Goal: Information Seeking & Learning: Get advice/opinions

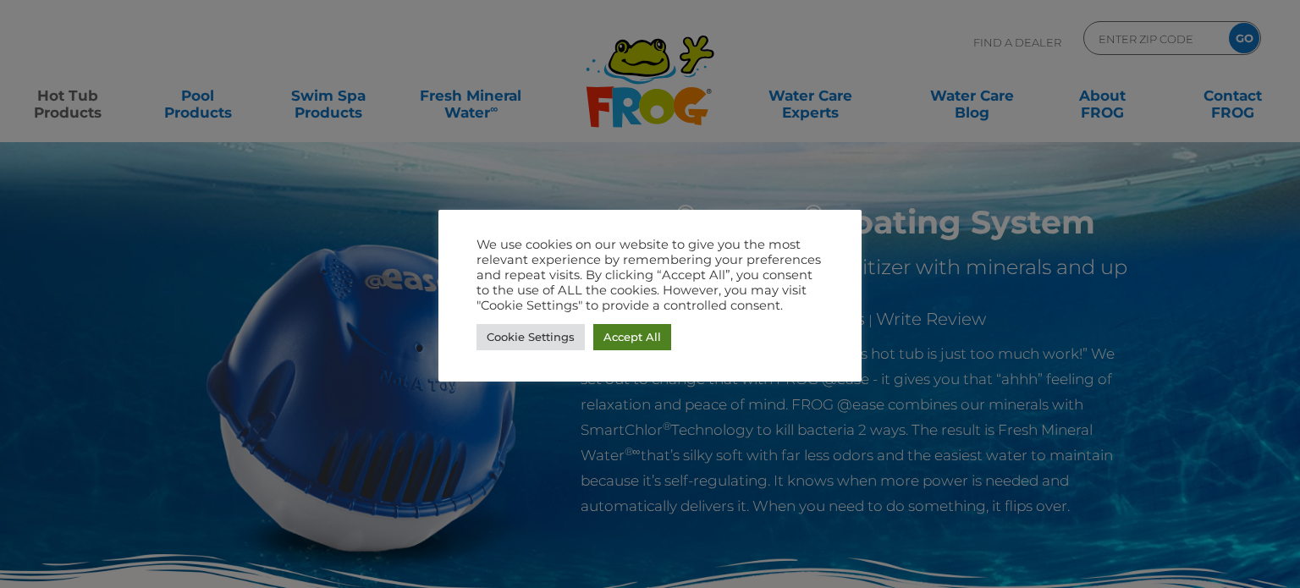
click at [652, 339] on link "Accept All" at bounding box center [632, 337] width 78 height 26
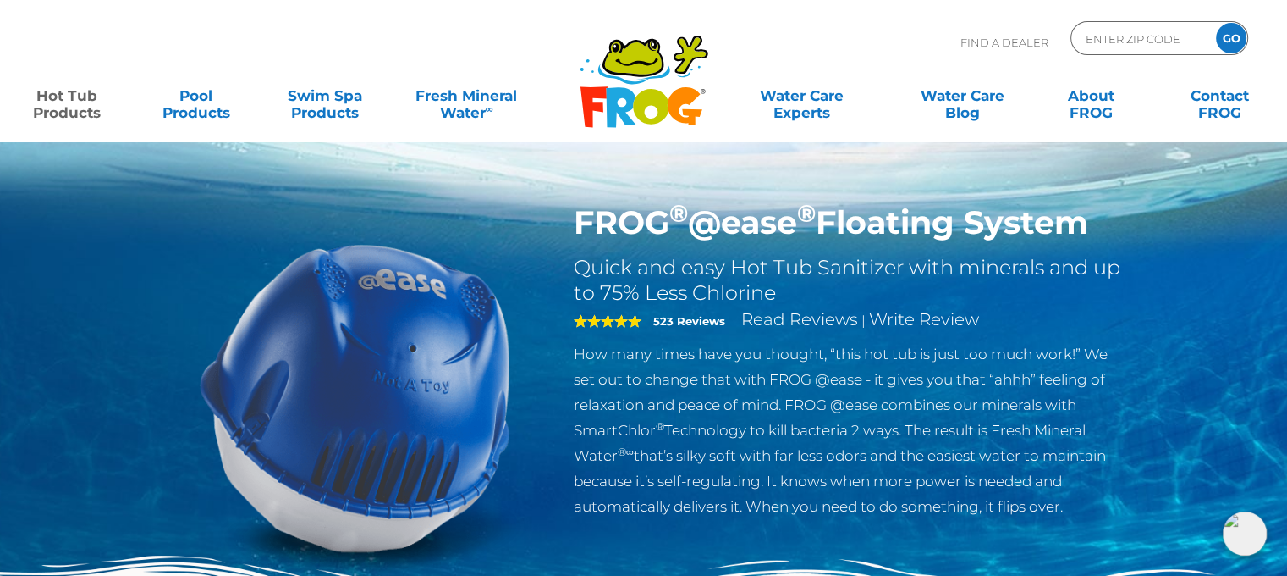
click at [552, 514] on div at bounding box center [355, 397] width 413 height 388
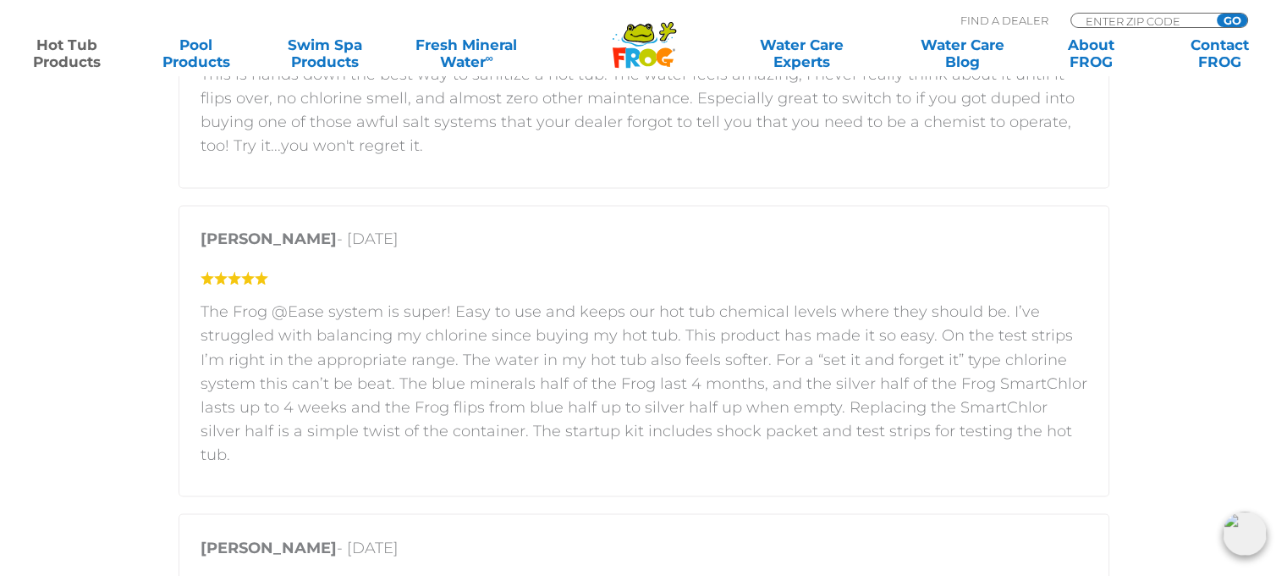
scroll to position [2867, 0]
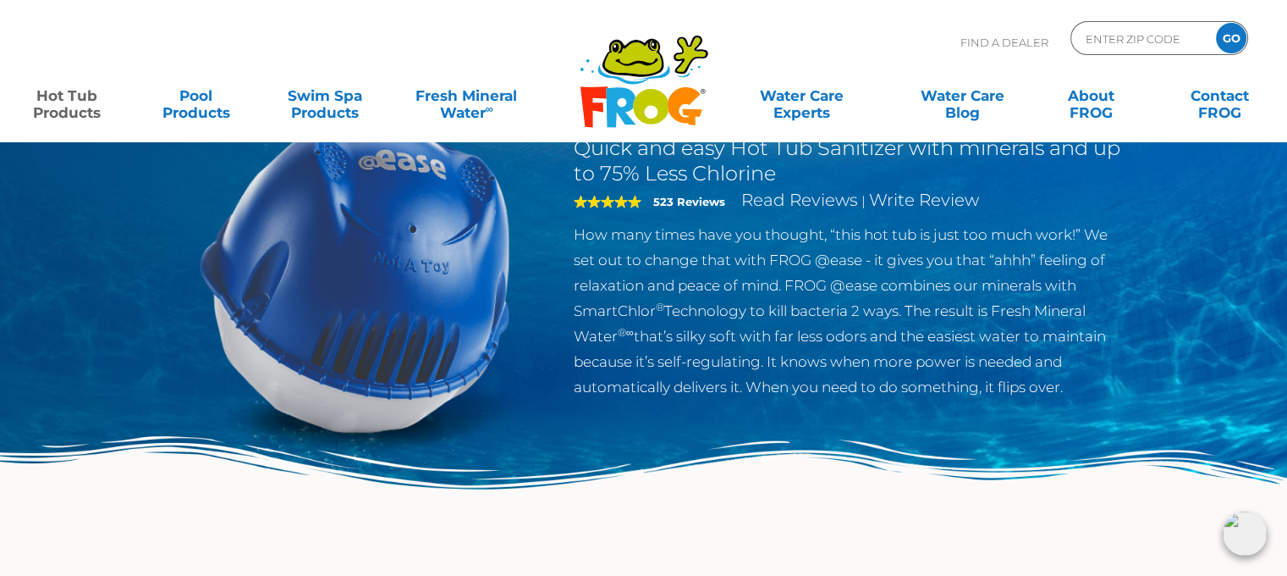
scroll to position [0, 0]
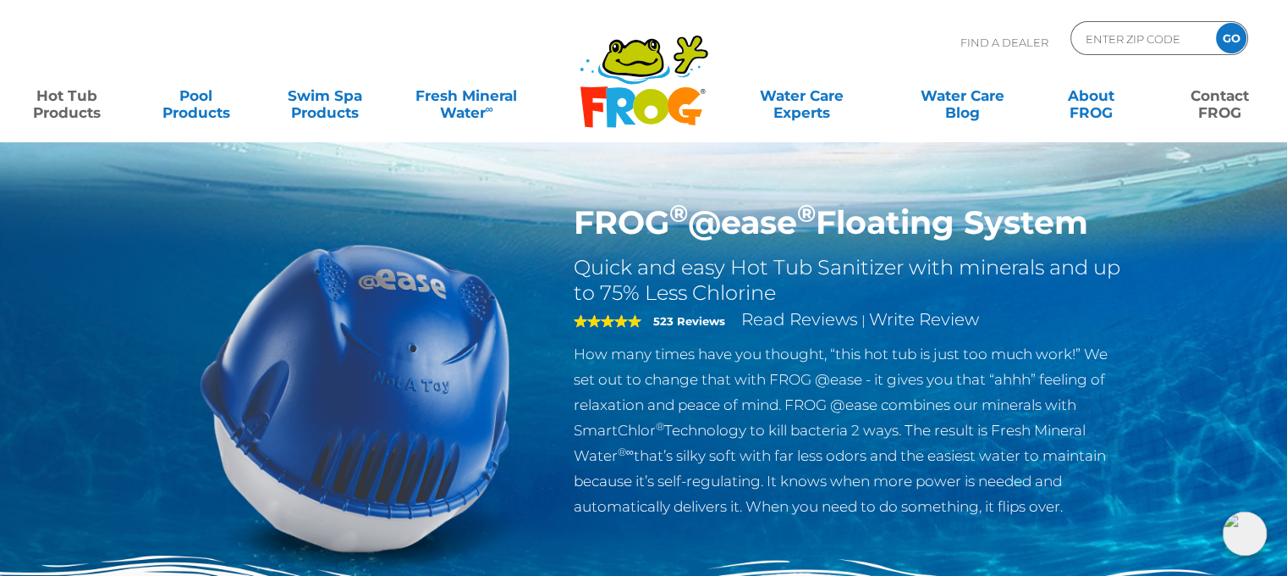
click at [1204, 102] on link "Contact FROG" at bounding box center [1221, 96] width 100 height 34
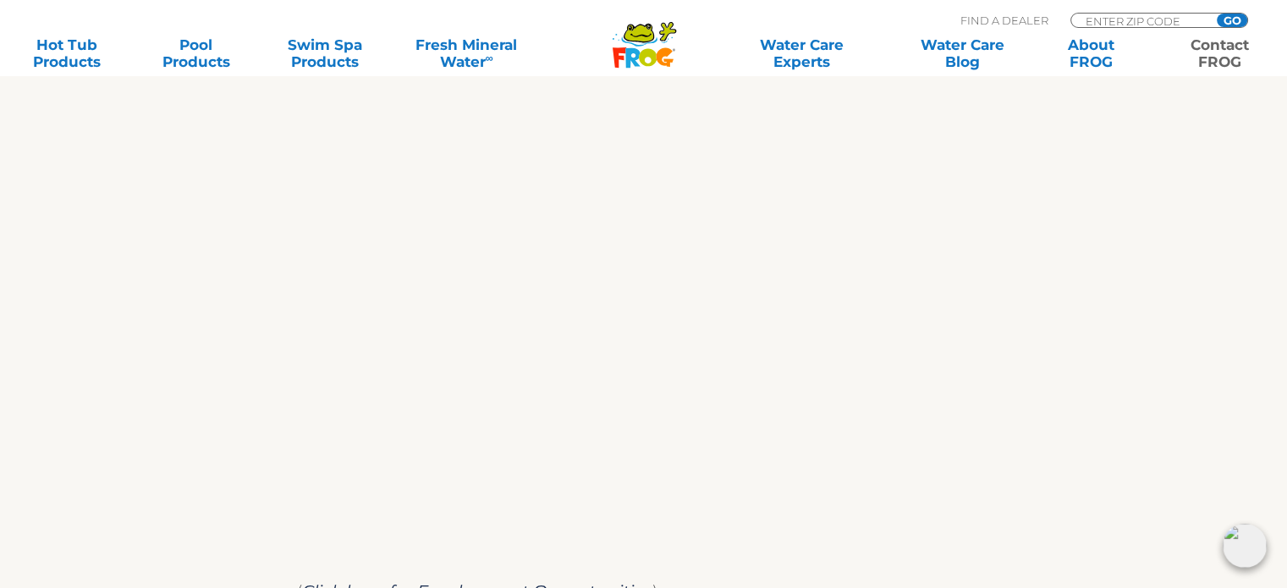
scroll to position [1002, 0]
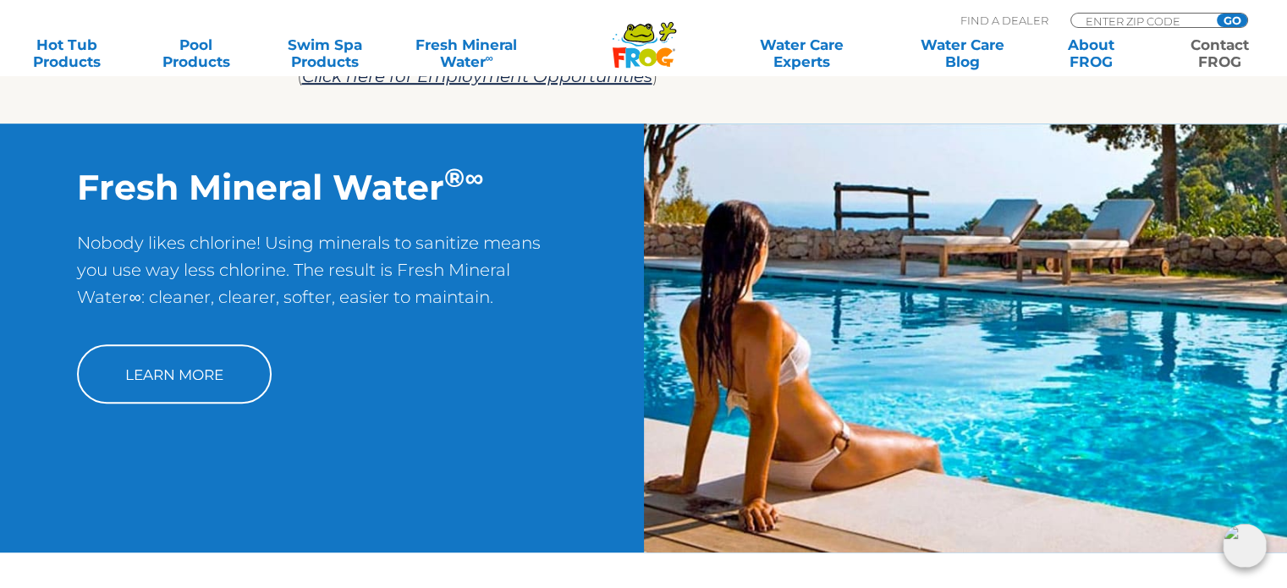
click at [644, 57] on icon at bounding box center [648, 57] width 18 height 18
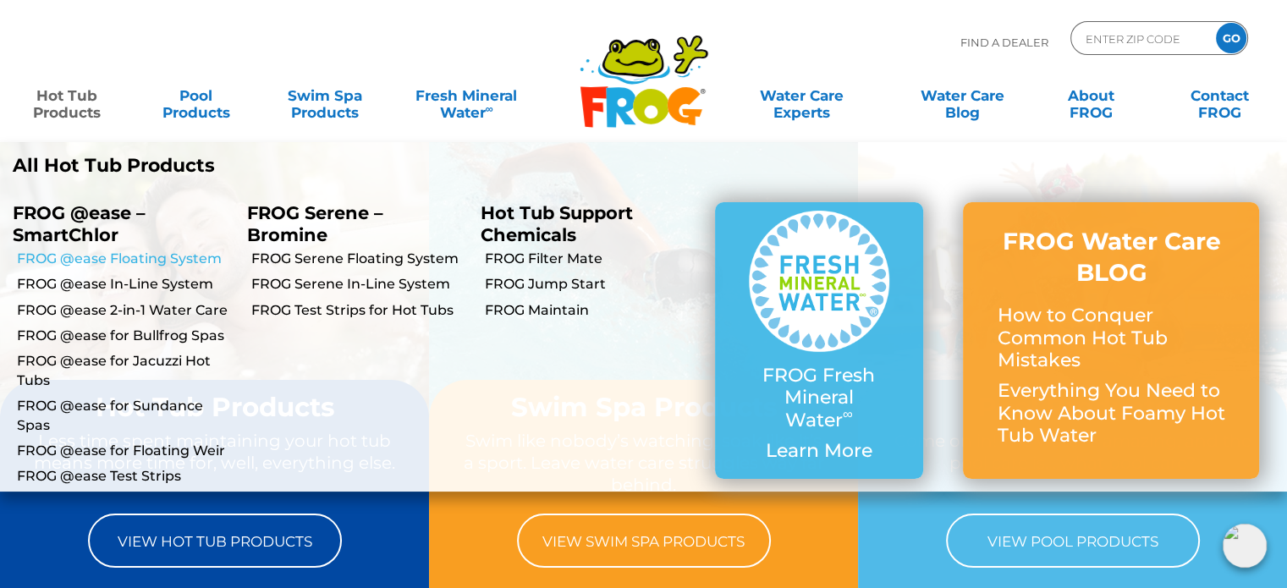
click at [116, 258] on link "FROG @ease Floating System" at bounding box center [126, 259] width 218 height 19
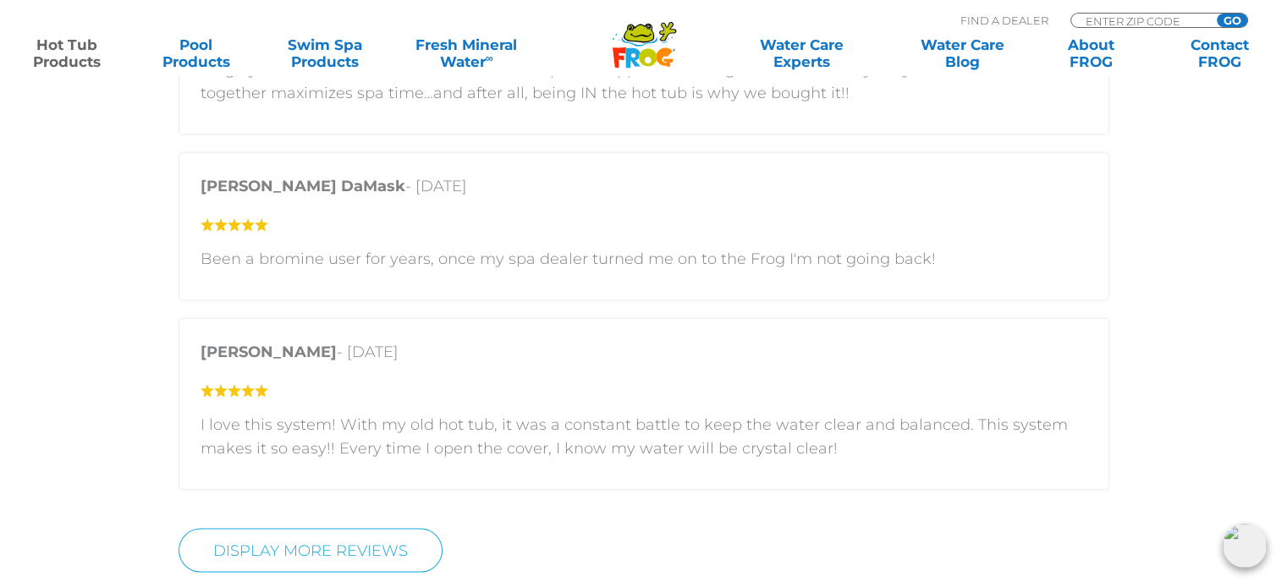
scroll to position [3412, 0]
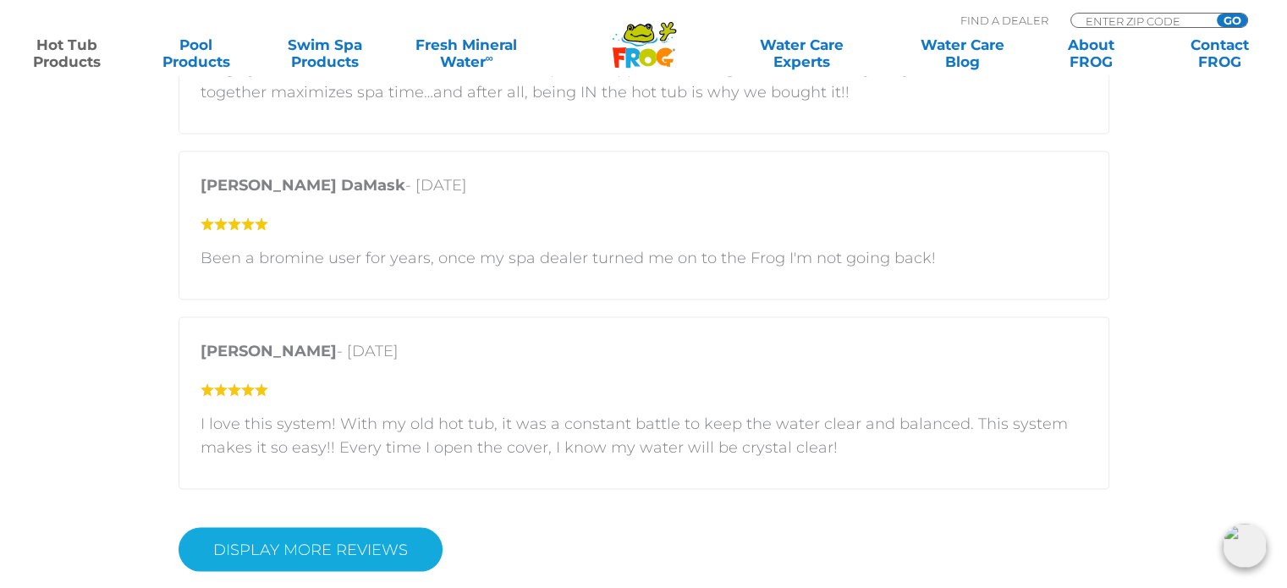
click at [347, 536] on link "Display More Reviews" at bounding box center [311, 550] width 264 height 44
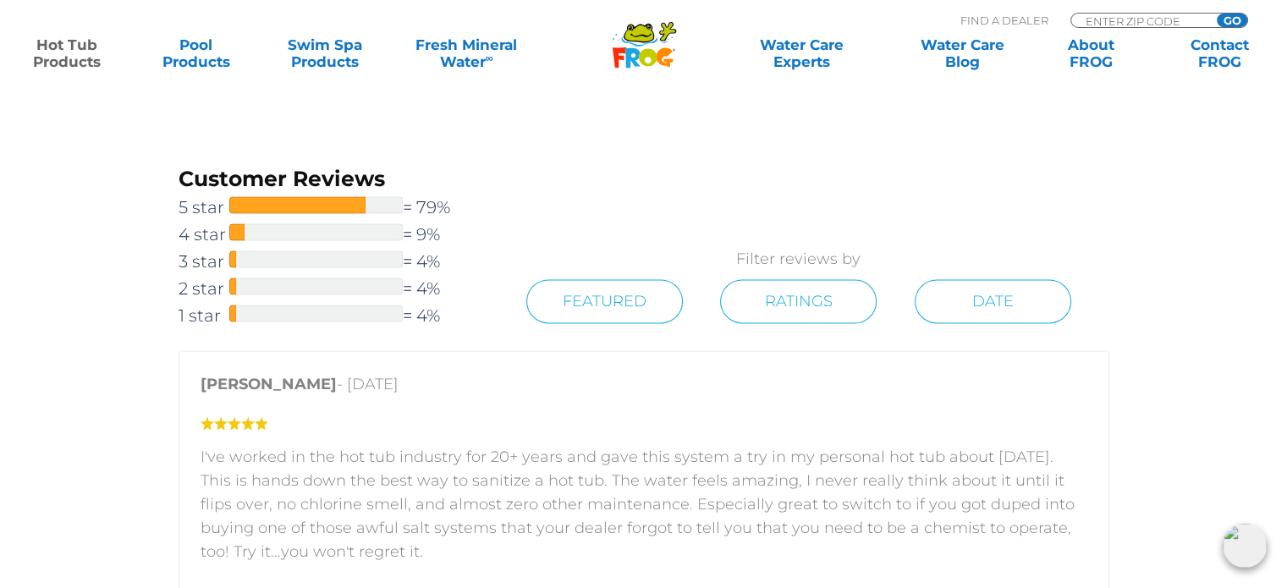
scroll to position [2456, 0]
click at [359, 287] on div at bounding box center [316, 284] width 174 height 17
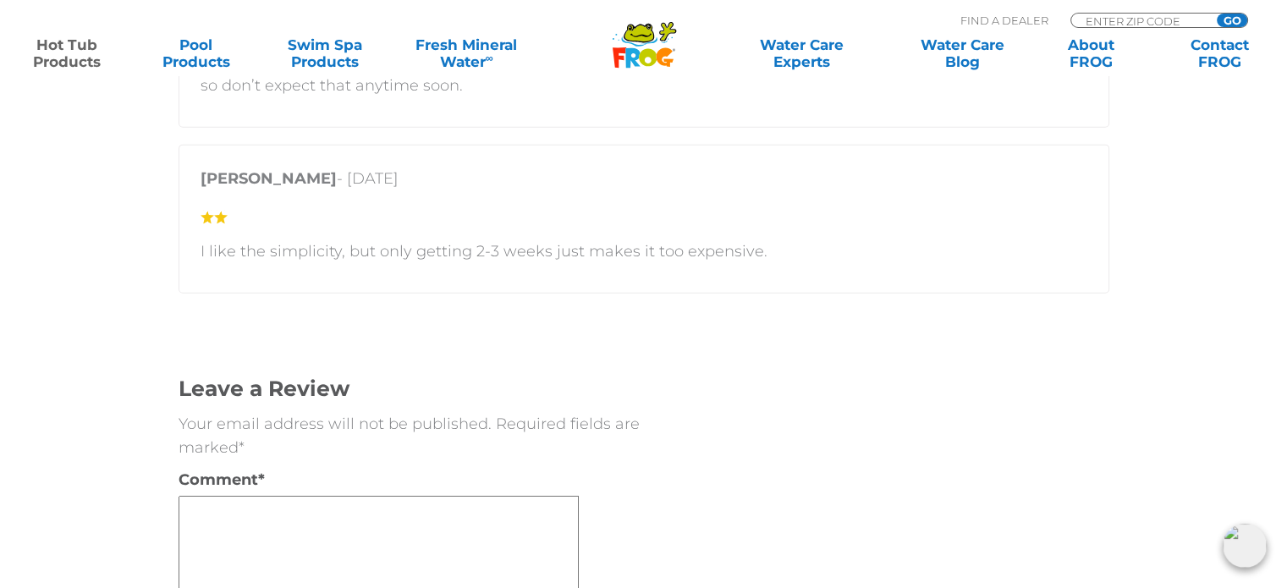
scroll to position [3924, 0]
click at [1239, 532] on img at bounding box center [1245, 546] width 44 height 44
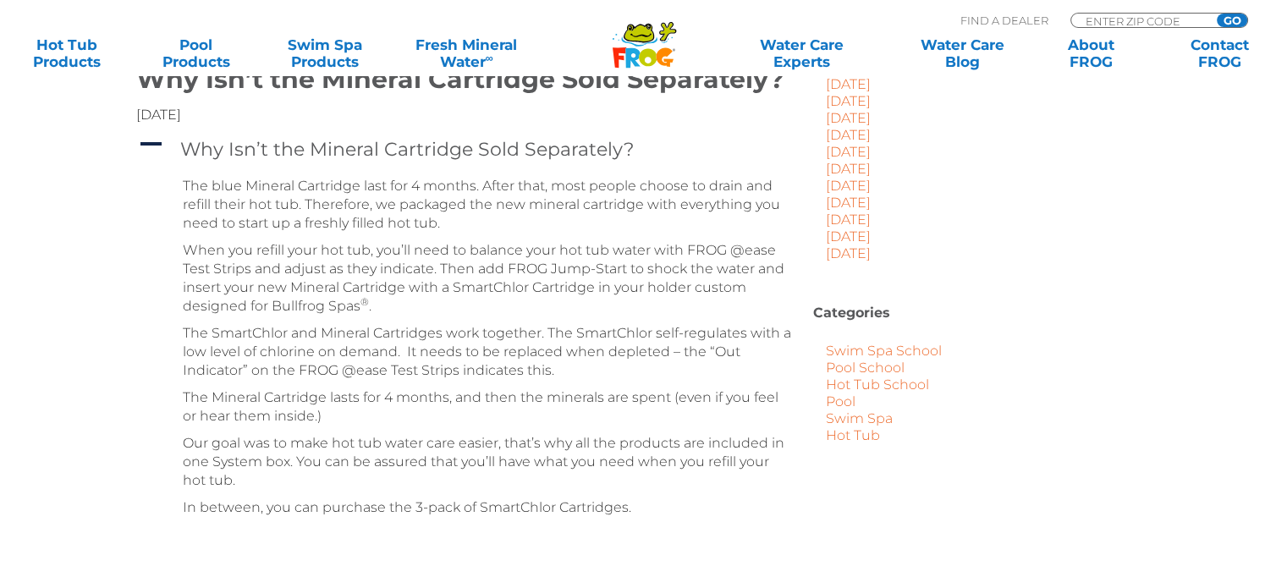
scroll to position [544, 0]
